Goal: Information Seeking & Learning: Get advice/opinions

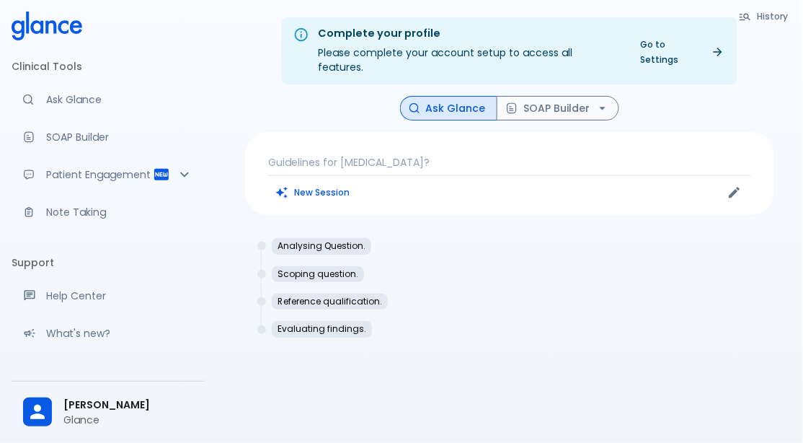
click at [328, 182] on button "New Session" at bounding box center [313, 192] width 90 height 21
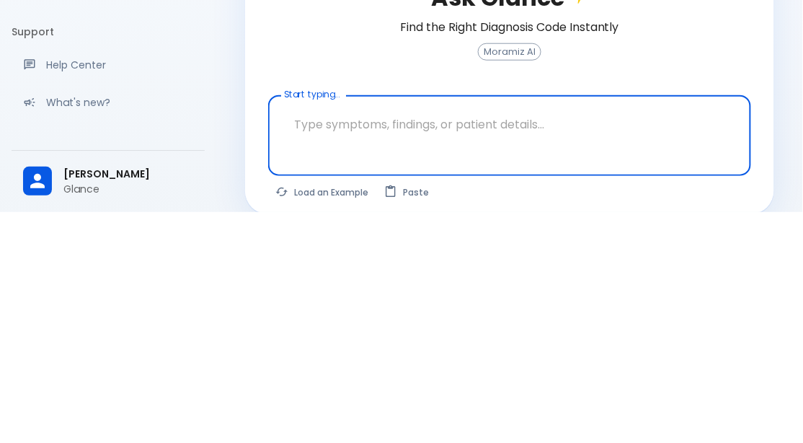
scroll to position [49, 0]
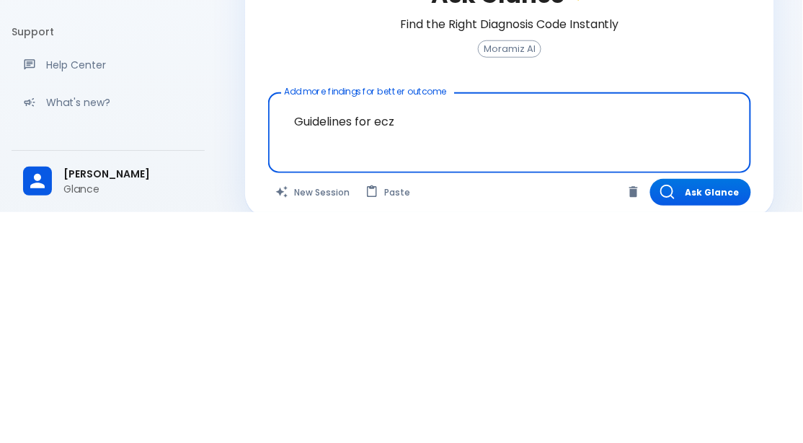
type textarea "Guidelines for eczema"
click at [683, 414] on button "Ask Glance" at bounding box center [700, 423] width 101 height 27
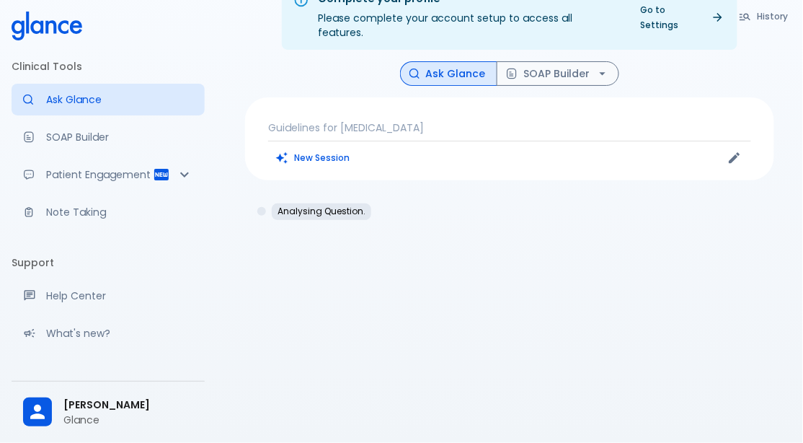
scroll to position [35, 0]
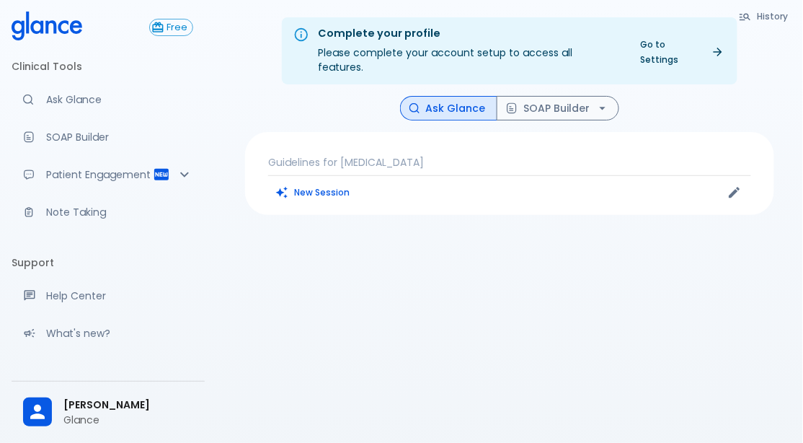
click at [431, 155] on p "Guidelines for [MEDICAL_DATA]" at bounding box center [509, 162] width 483 height 14
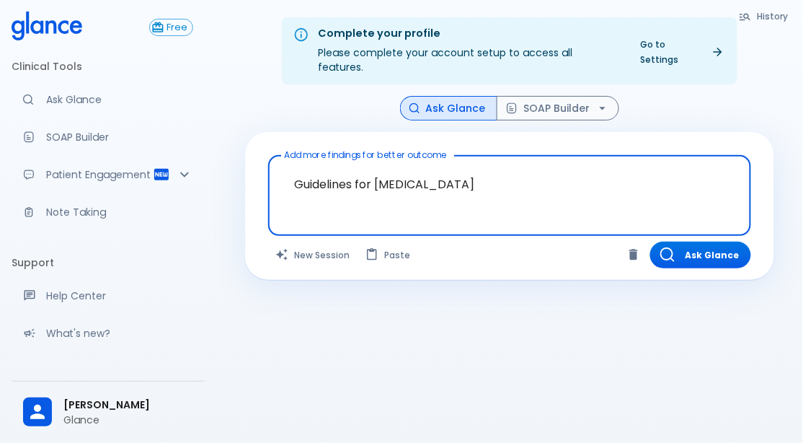
click at [454, 162] on textarea "Guidelines for [MEDICAL_DATA]" at bounding box center [509, 184] width 463 height 45
type textarea "Guidelines for [MEDICAL_DATA] ?"
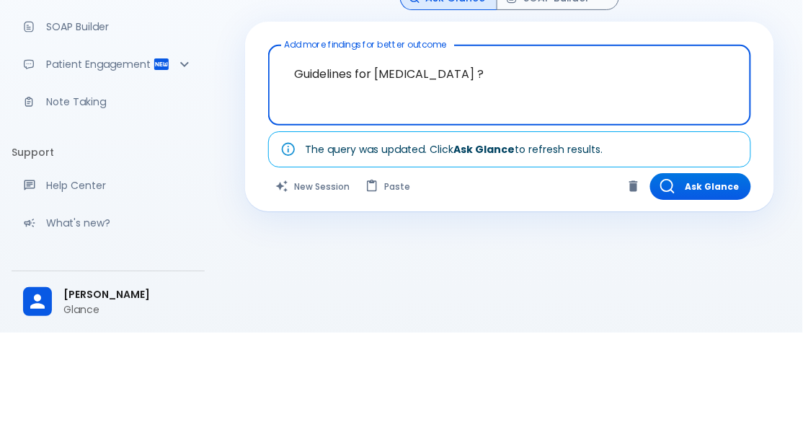
click at [689, 286] on button "Ask Glance" at bounding box center [700, 296] width 101 height 27
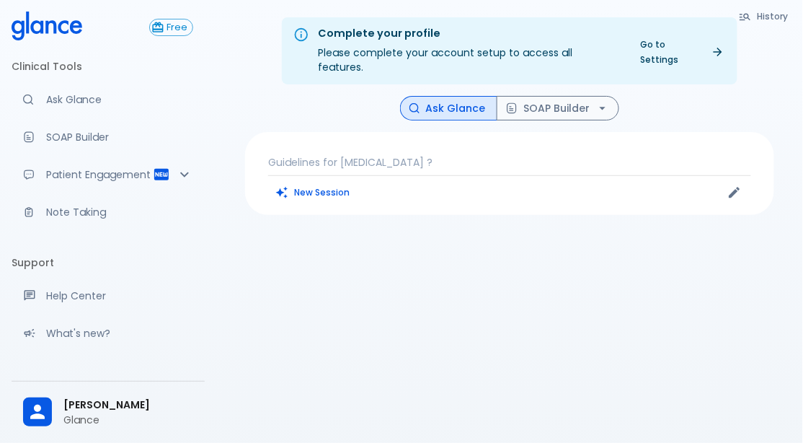
click at [438, 155] on p "Guidelines for [MEDICAL_DATA] ?" at bounding box center [509, 162] width 483 height 14
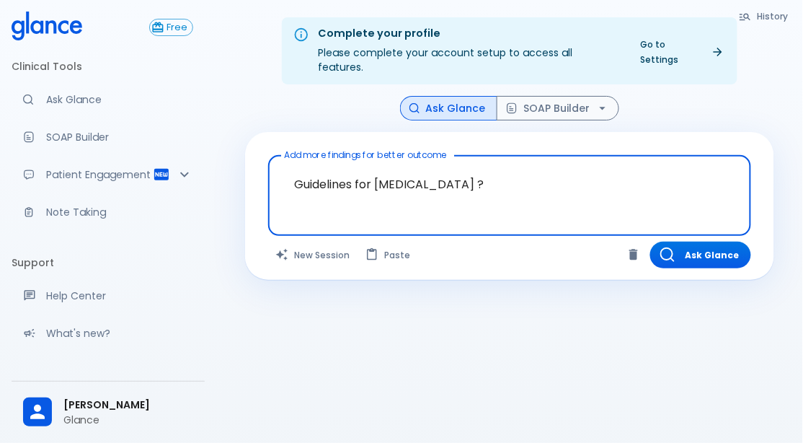
click at [504, 162] on textarea "Guidelines for [MEDICAL_DATA] ?" at bounding box center [509, 184] width 463 height 45
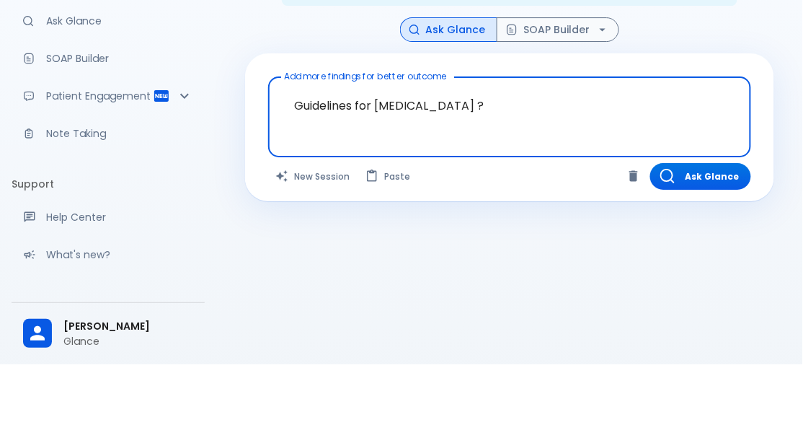
click at [707, 242] on button "Ask Glance" at bounding box center [700, 255] width 101 height 27
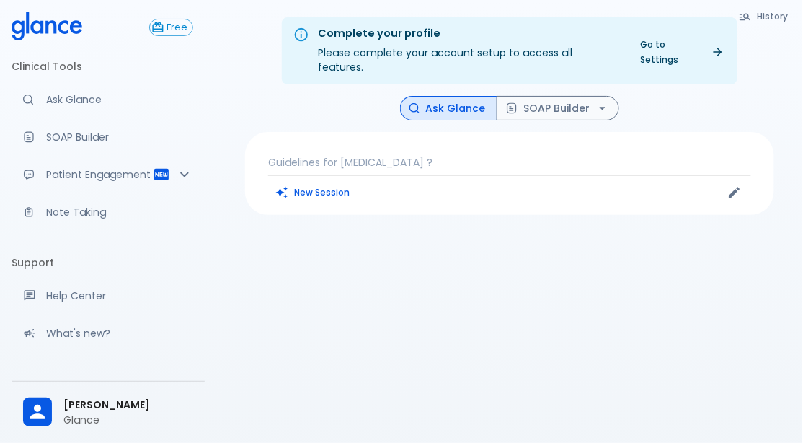
click at [310, 182] on button "New Session" at bounding box center [313, 192] width 90 height 21
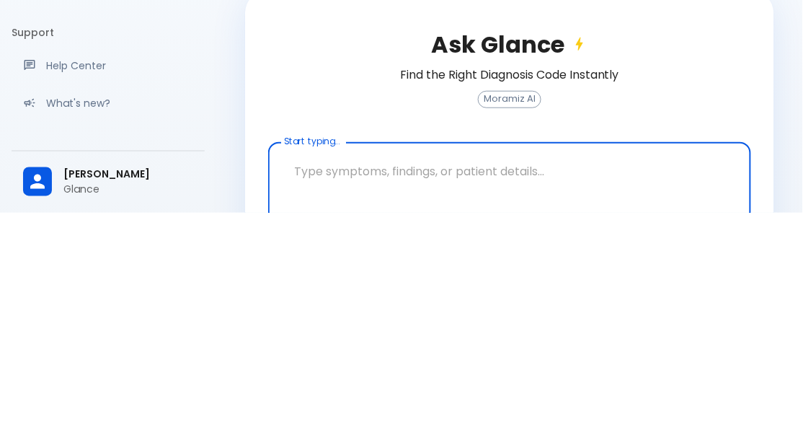
scroll to position [40, 0]
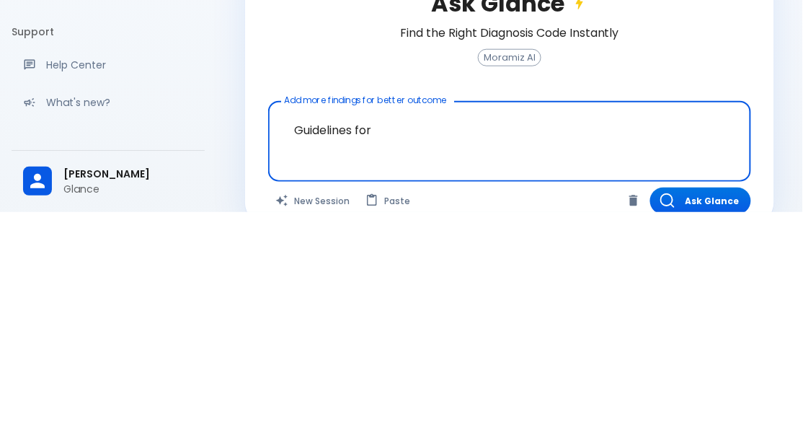
type textarea "Guidelines for [MEDICAL_DATA]"
click at [700, 418] on button "Ask Glance" at bounding box center [700, 431] width 101 height 27
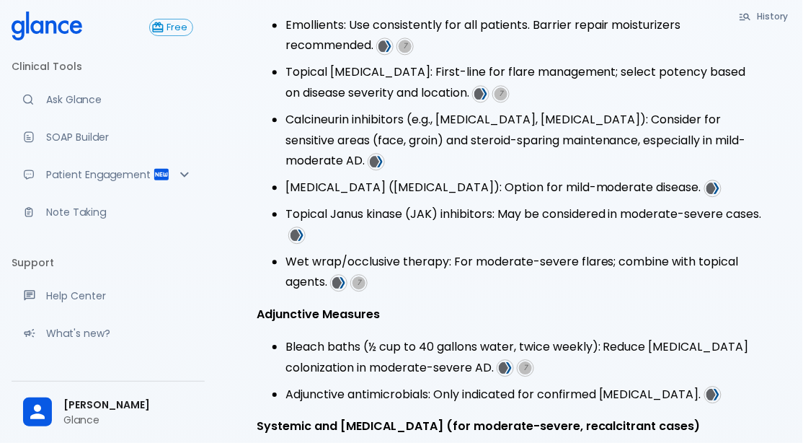
scroll to position [728, 0]
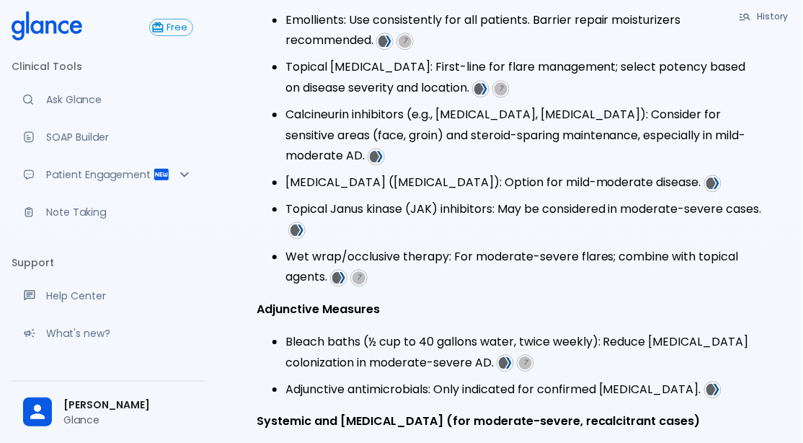
click at [705, 175] on cite at bounding box center [713, 183] width 17 height 17
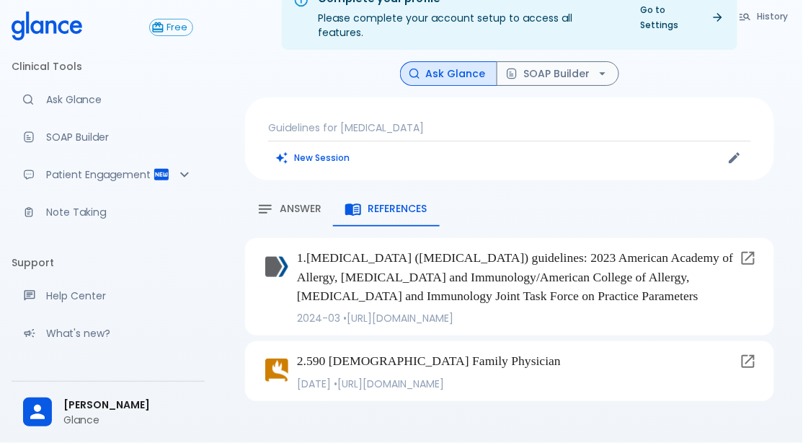
click at [656, 248] on p "1 . Atopic dermatitis (eczema) guidelines: 2023 American Academy of Allergy, As…" at bounding box center [515, 276] width 437 height 57
click at [759, 244] on link at bounding box center [748, 258] width 29 height 29
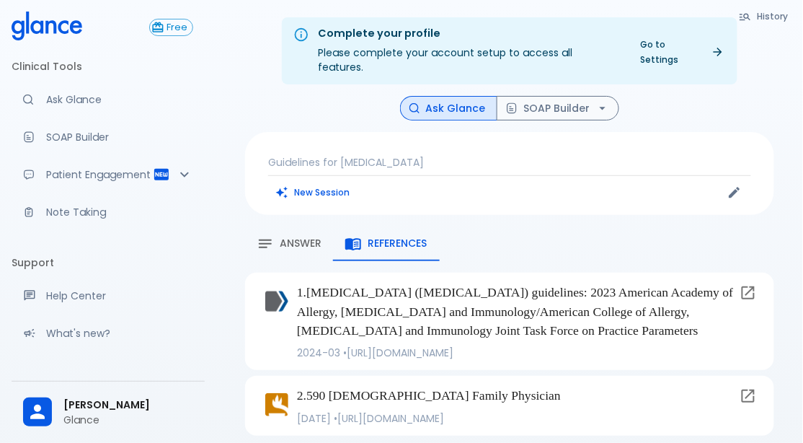
click at [297, 237] on span "Answer" at bounding box center [301, 243] width 42 height 13
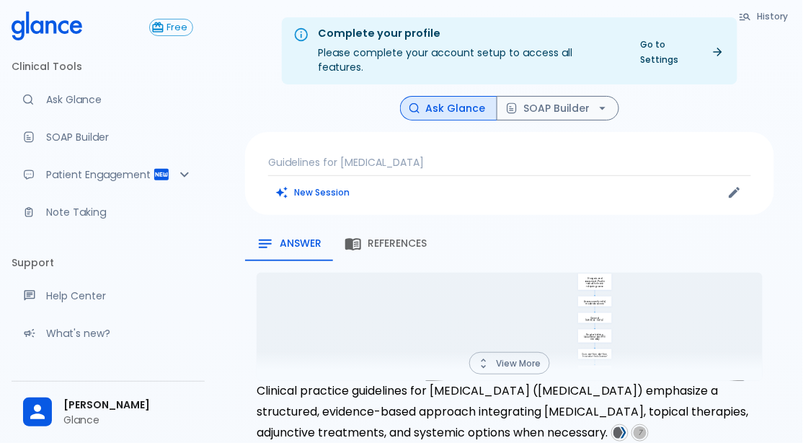
click at [502, 352] on button "View More" at bounding box center [509, 363] width 81 height 22
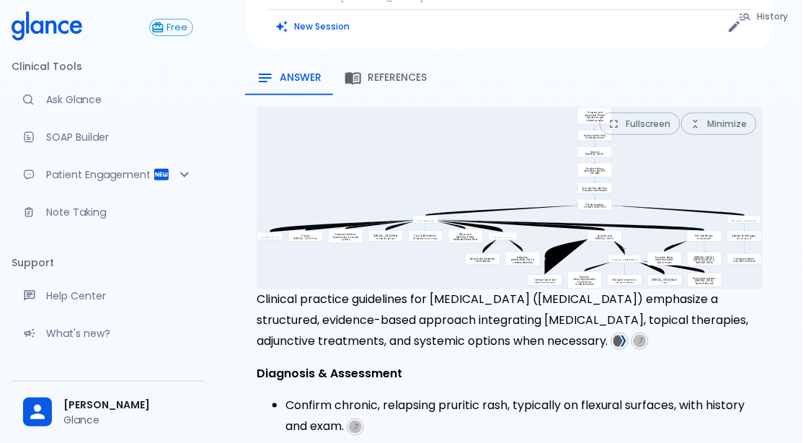
scroll to position [165, 0]
click at [627, 113] on button "Fullscreen" at bounding box center [640, 124] width 81 height 22
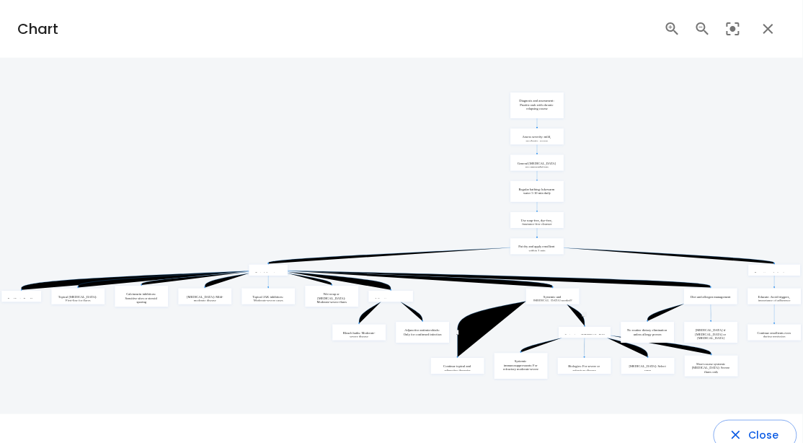
click at [766, 43] on button "button" at bounding box center [768, 29] width 35 height 35
click at [764, 33] on icon "button" at bounding box center [769, 29] width 10 height 10
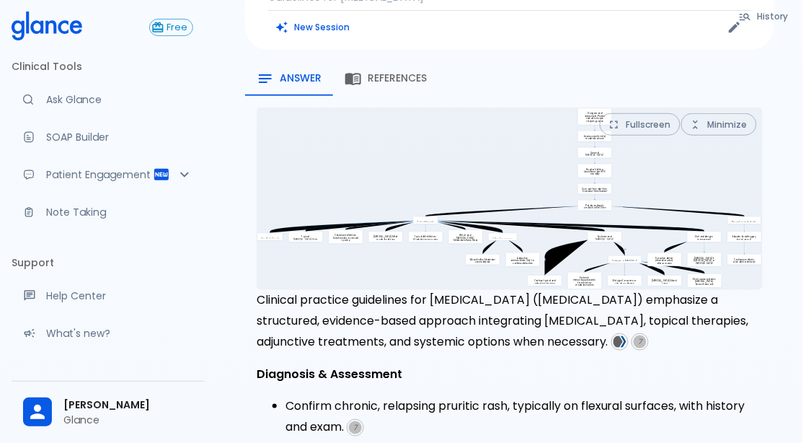
scroll to position [0, 0]
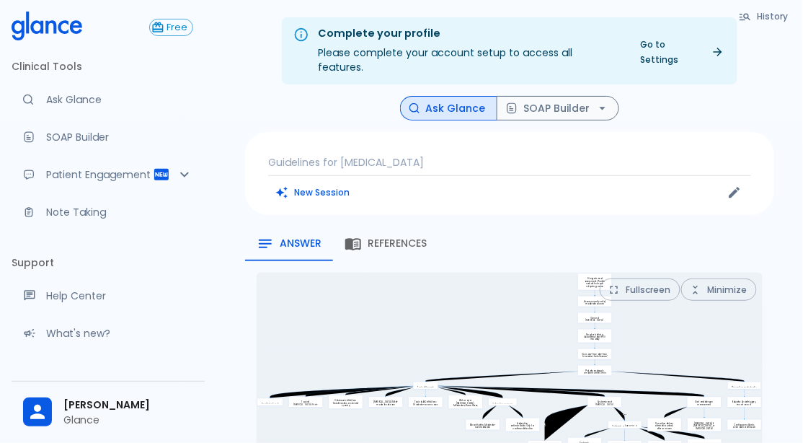
click at [329, 182] on button "New Session" at bounding box center [313, 192] width 90 height 21
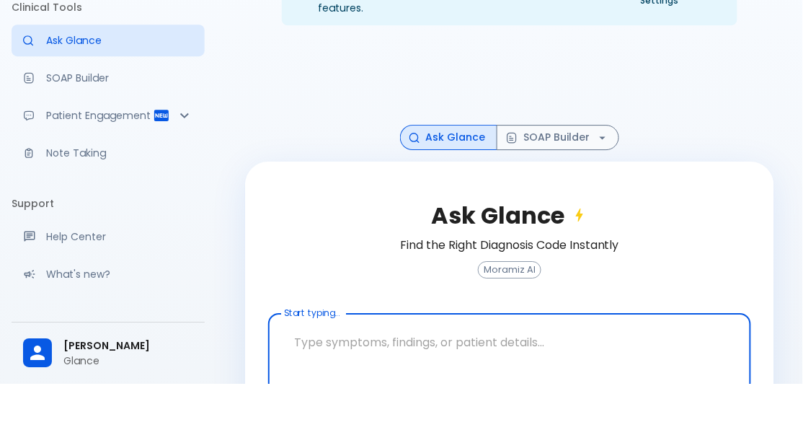
scroll to position [49, 0]
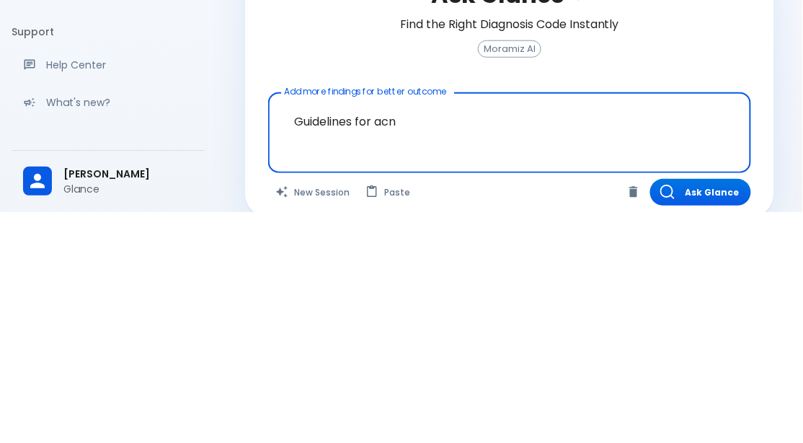
type textarea "Guidelines for acne"
click at [715, 412] on button "Ask Glance" at bounding box center [700, 423] width 101 height 27
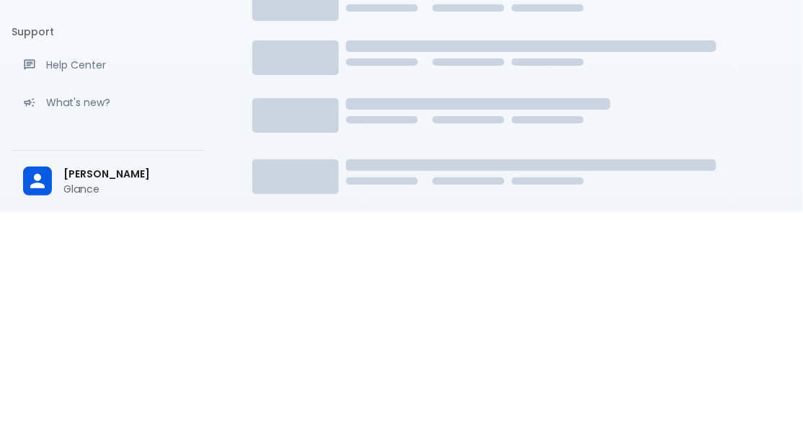
scroll to position [27, 0]
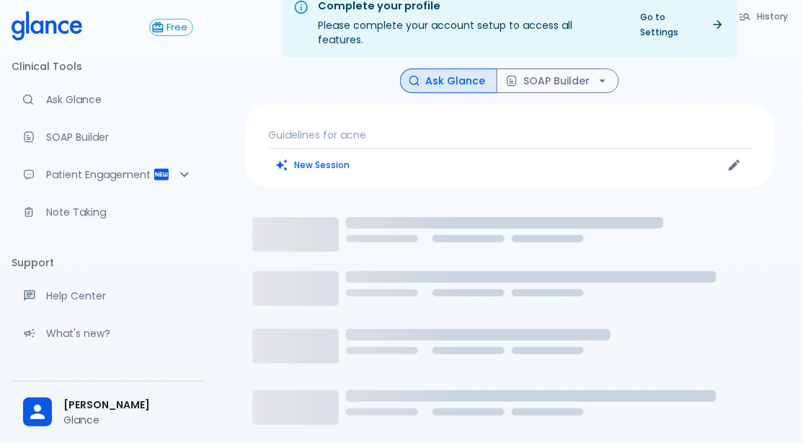
click at [800, 325] on div "Complete your profile Please complete your account setup to access all features…" at bounding box center [509, 282] width 587 height 619
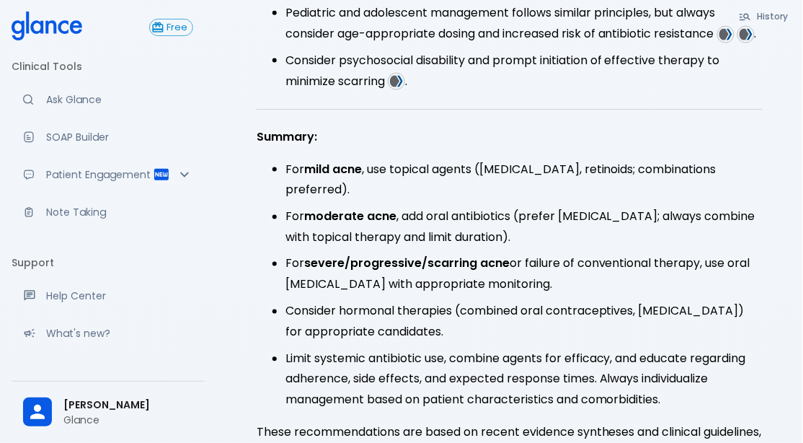
scroll to position [1620, 0]
